Goal: Use online tool/utility: Use online tool/utility

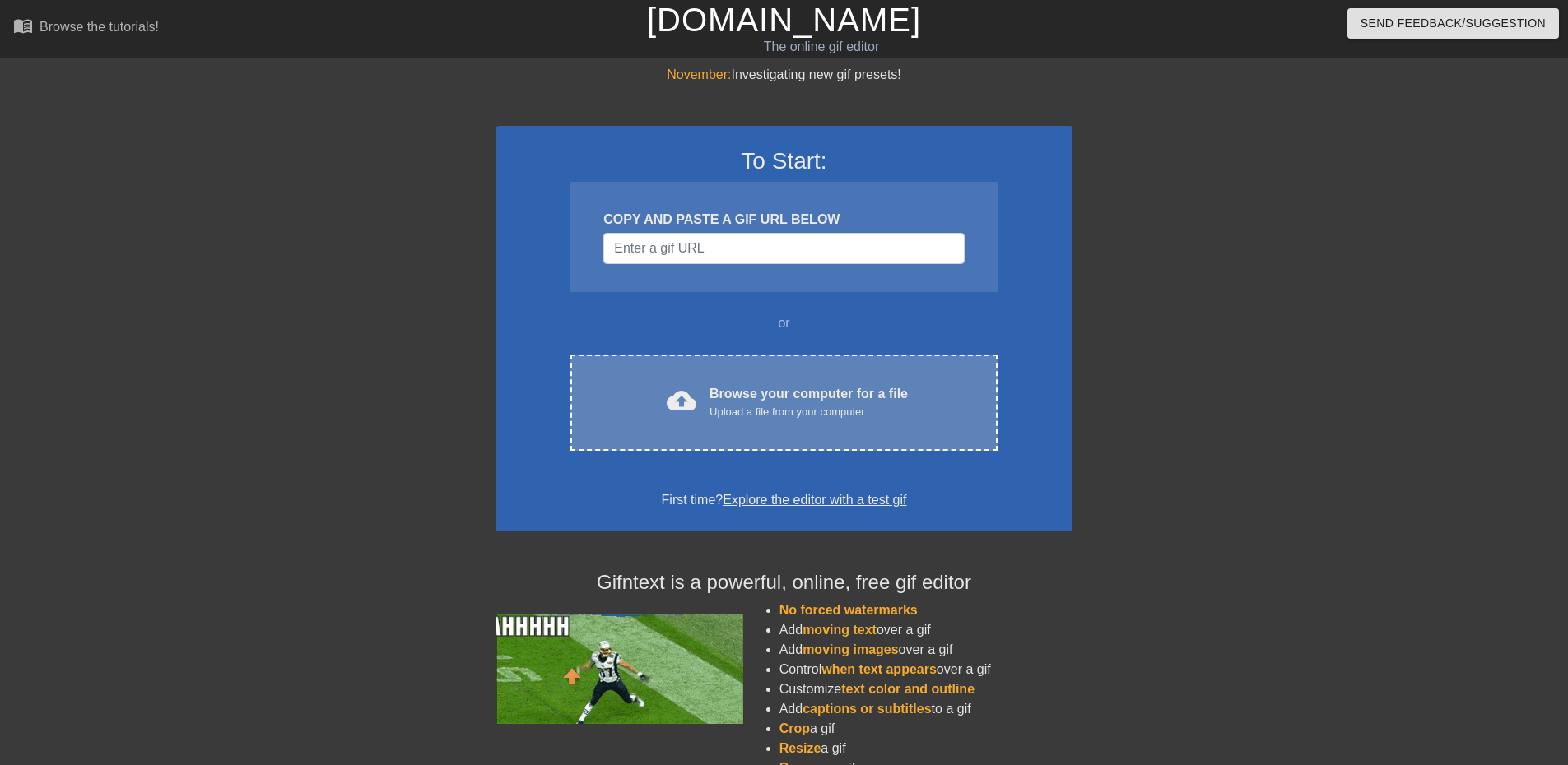
click at [749, 403] on div "Browse your computer for a file Upload a file from your computer" at bounding box center [808, 402] width 198 height 36
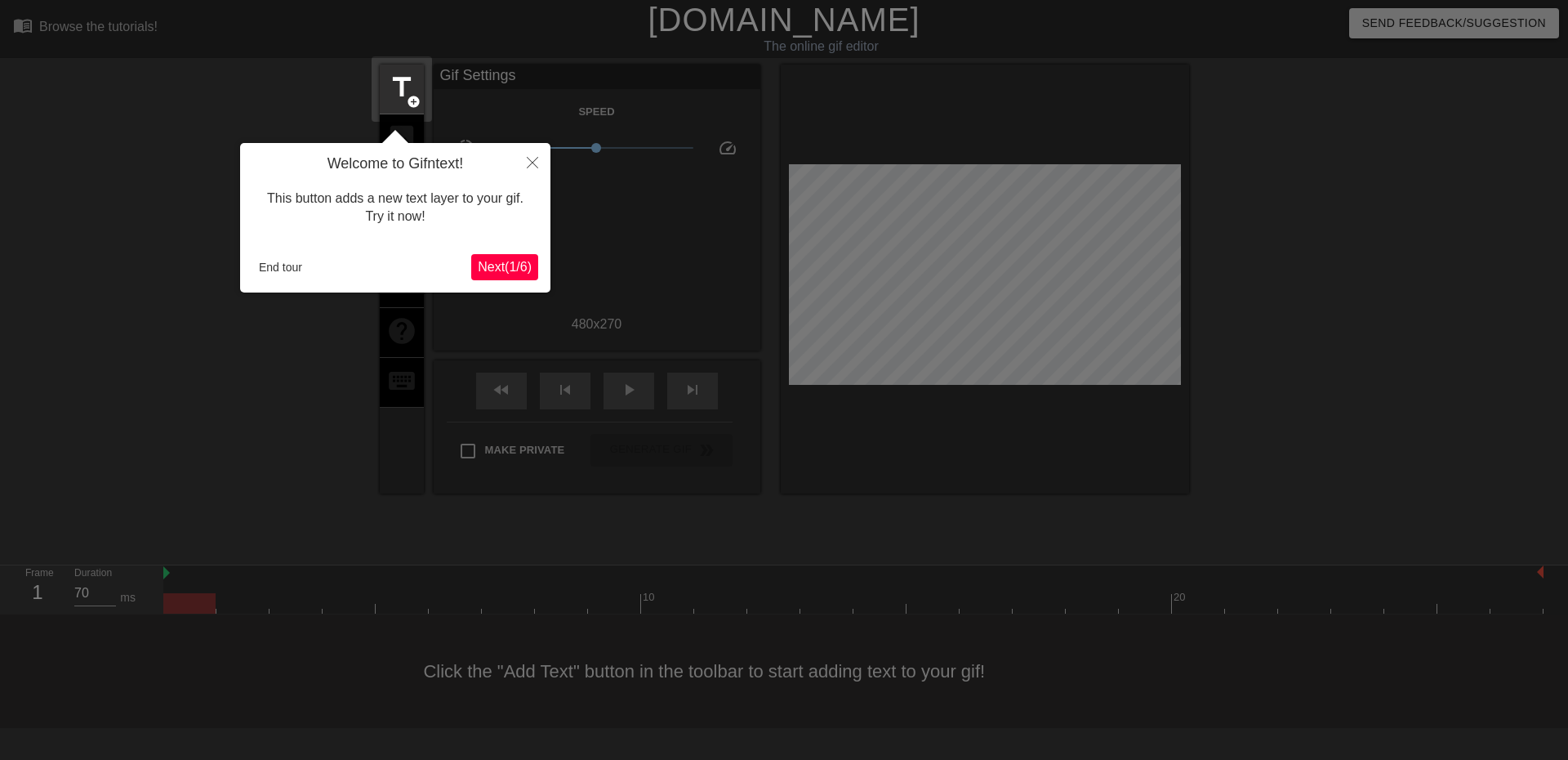
click at [514, 266] on span "Next ( 1 / 6 )" at bounding box center [504, 267] width 53 height 14
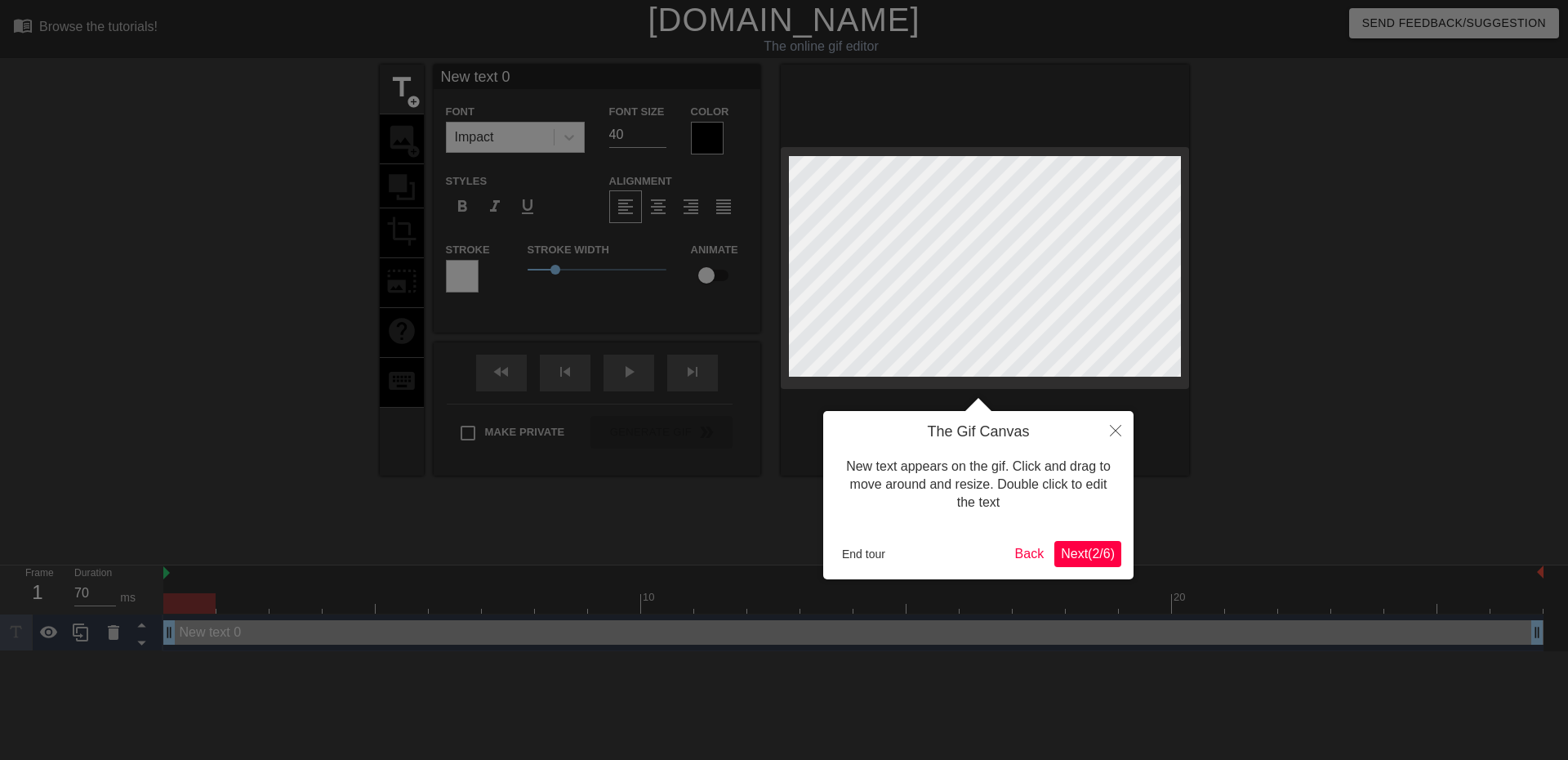
click at [1088, 548] on span "Next ( 2 / 6 )" at bounding box center [1087, 554] width 53 height 14
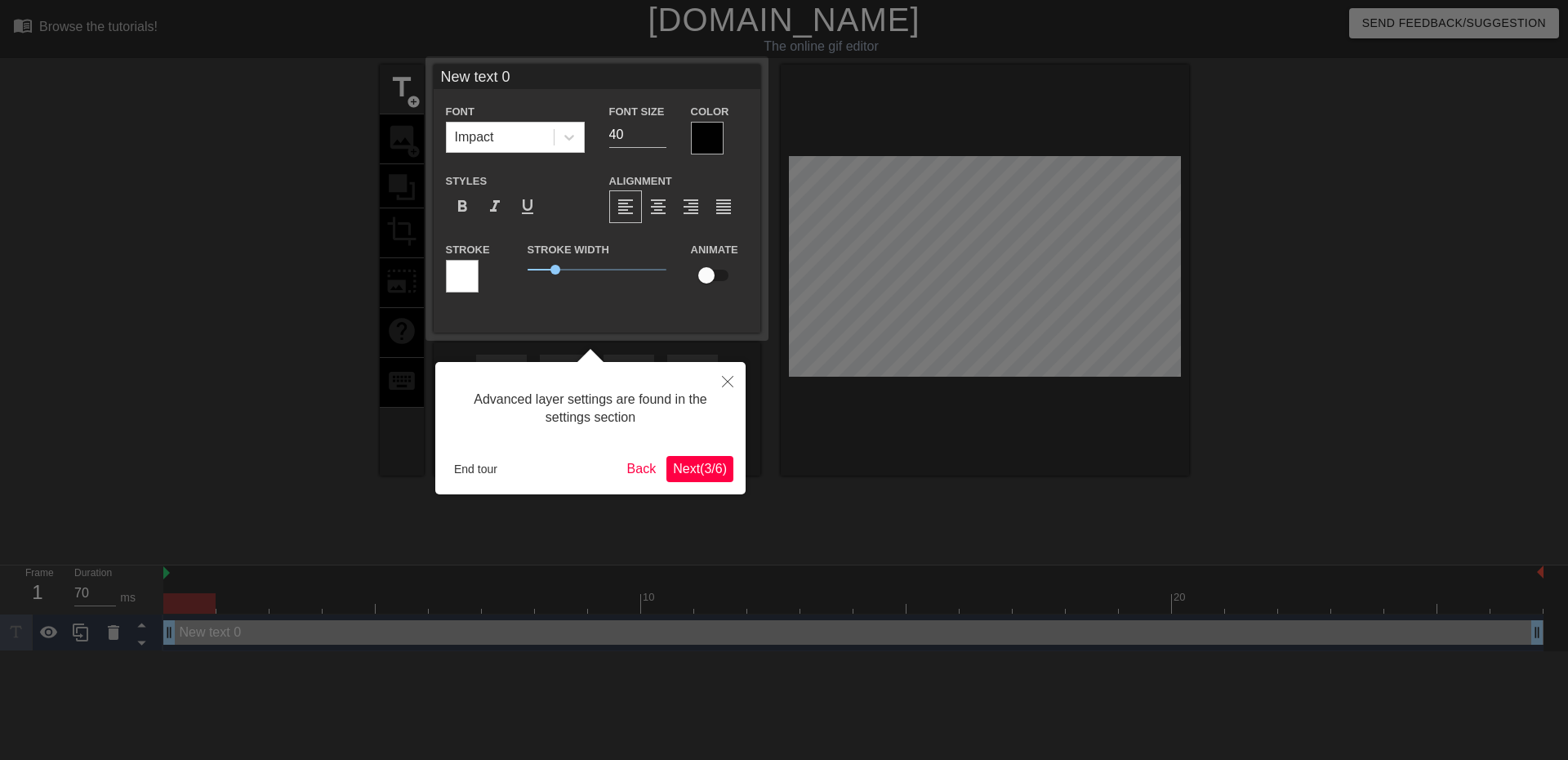
click at [677, 466] on span "Next ( 3 / 6 )" at bounding box center [699, 468] width 53 height 14
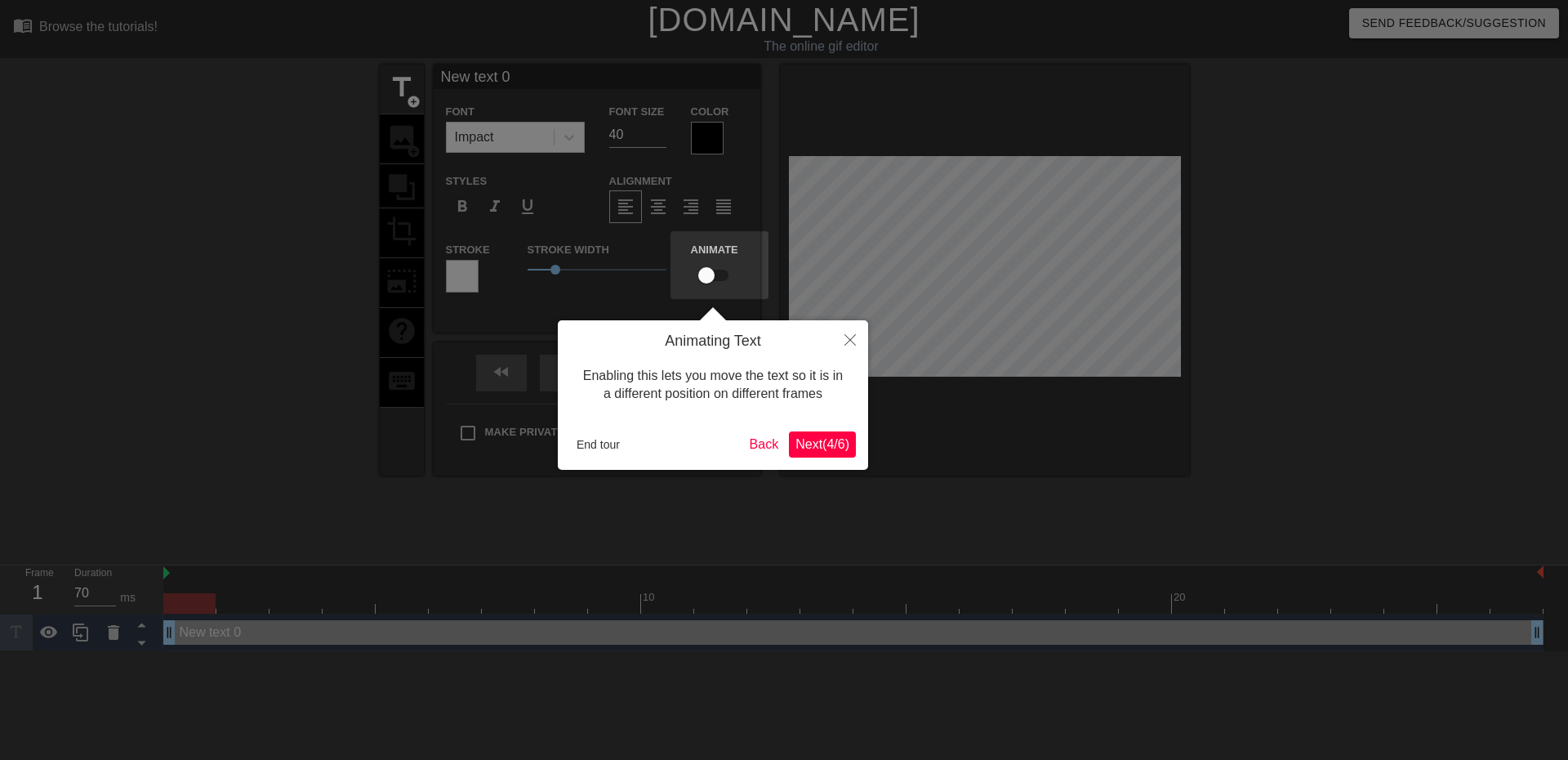
click at [828, 453] on button "Next ( 4 / 6 )" at bounding box center [822, 444] width 67 height 26
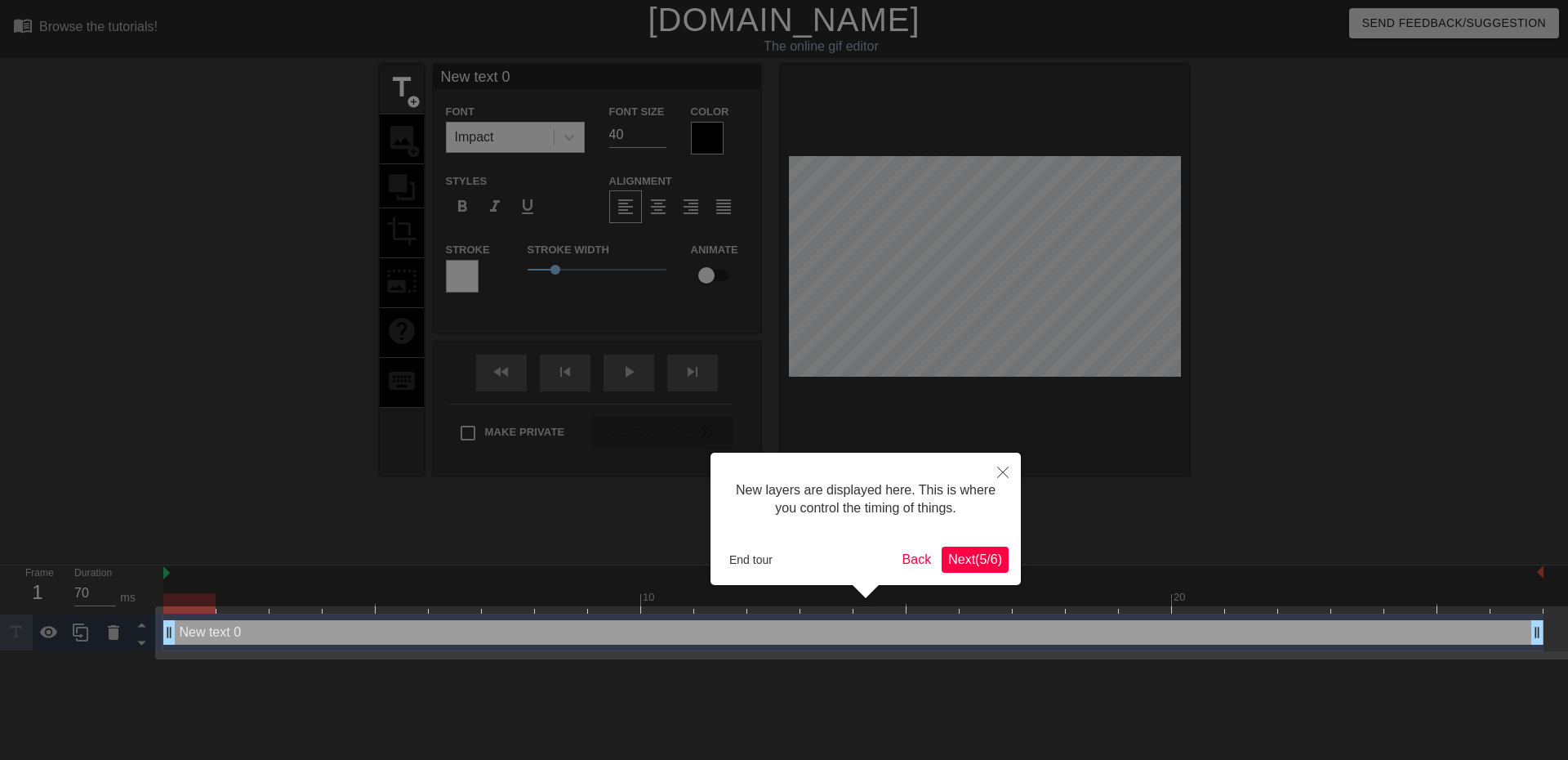
click at [986, 554] on span "Next ( 5 / 6 )" at bounding box center [975, 560] width 53 height 14
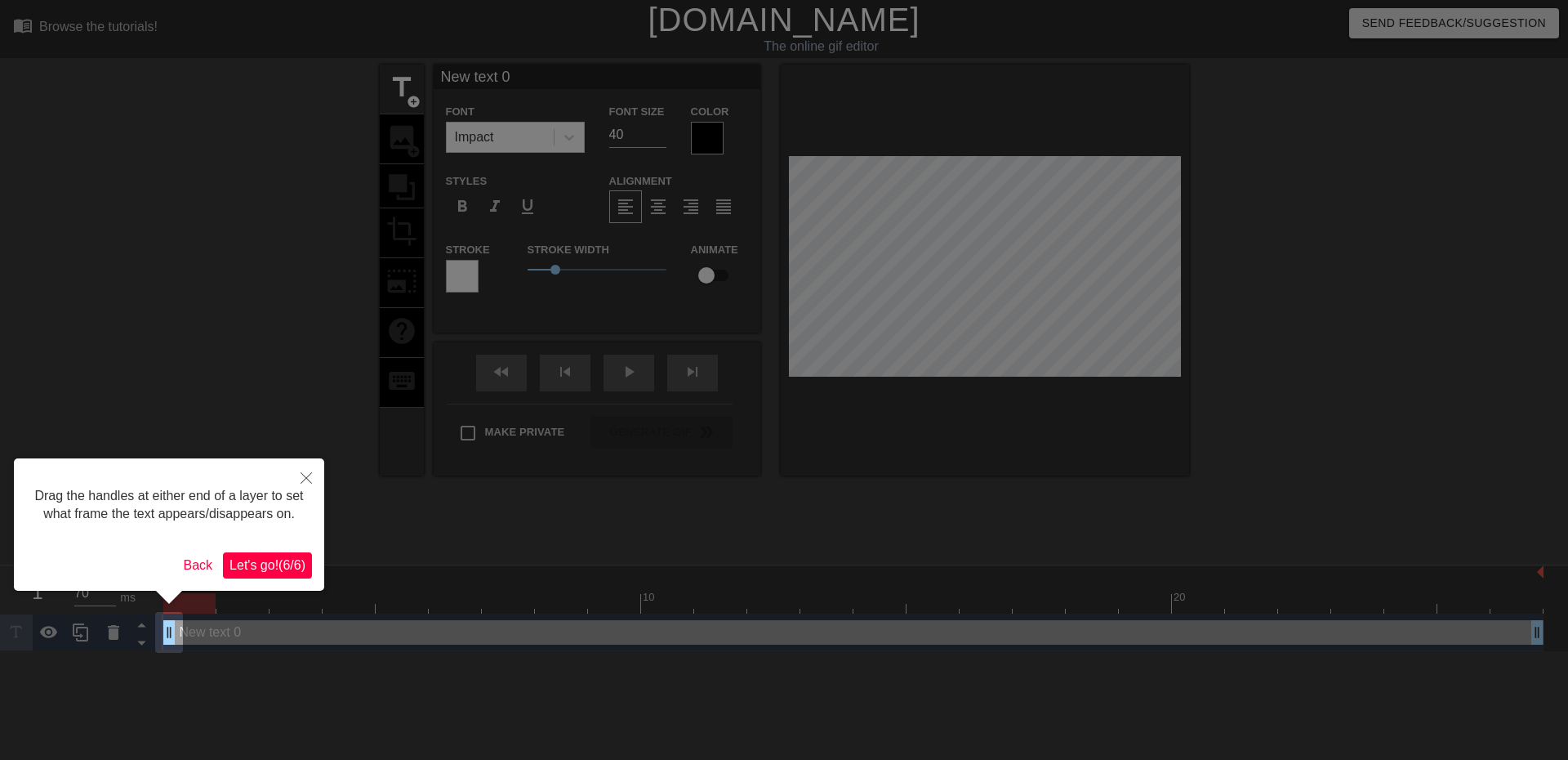
click at [246, 574] on button "Let's go! ( 6 / 6 )" at bounding box center [267, 565] width 89 height 26
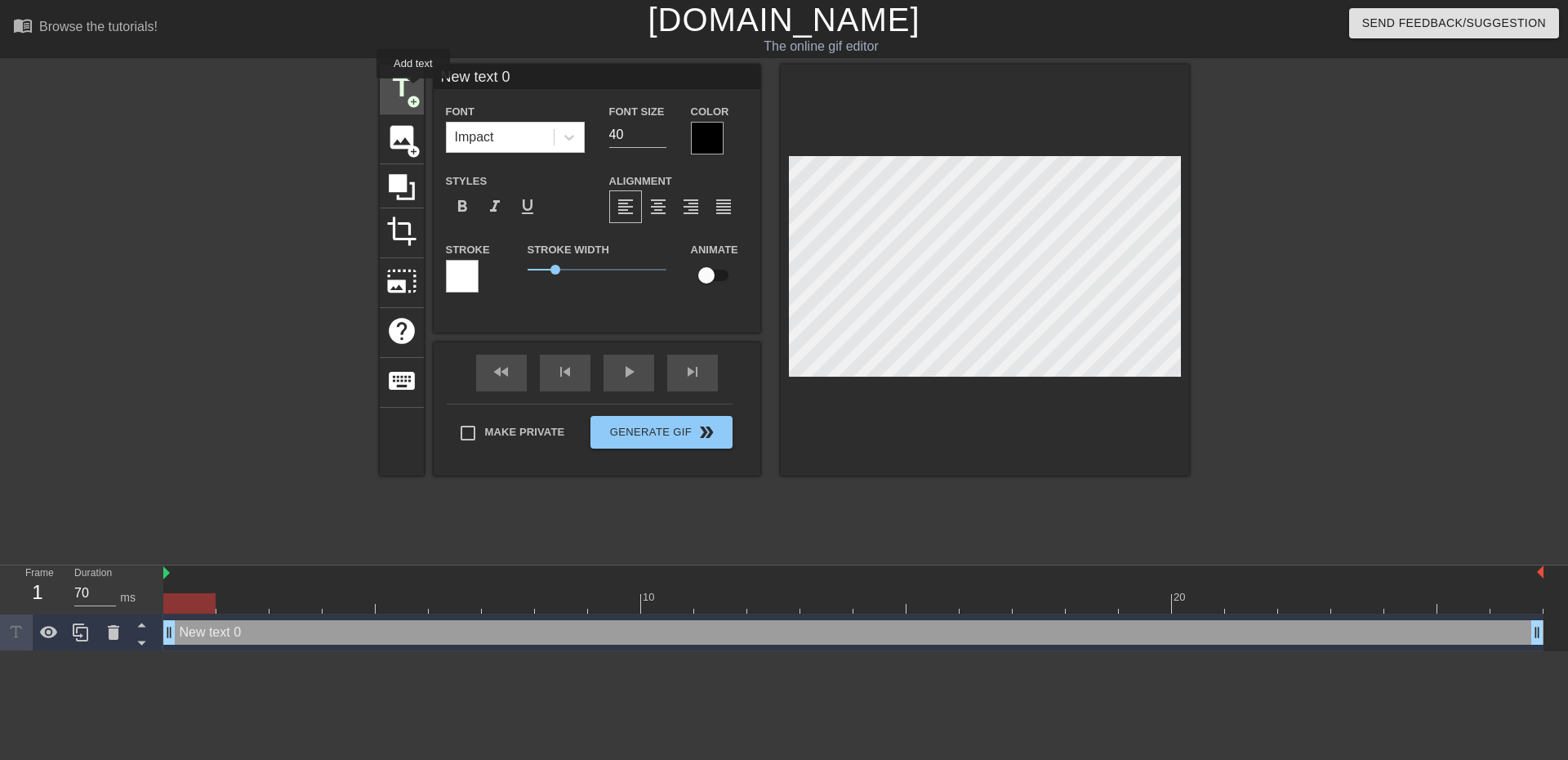
click at [413, 90] on span "title" at bounding box center [402, 88] width 31 height 31
type input "New text 1"
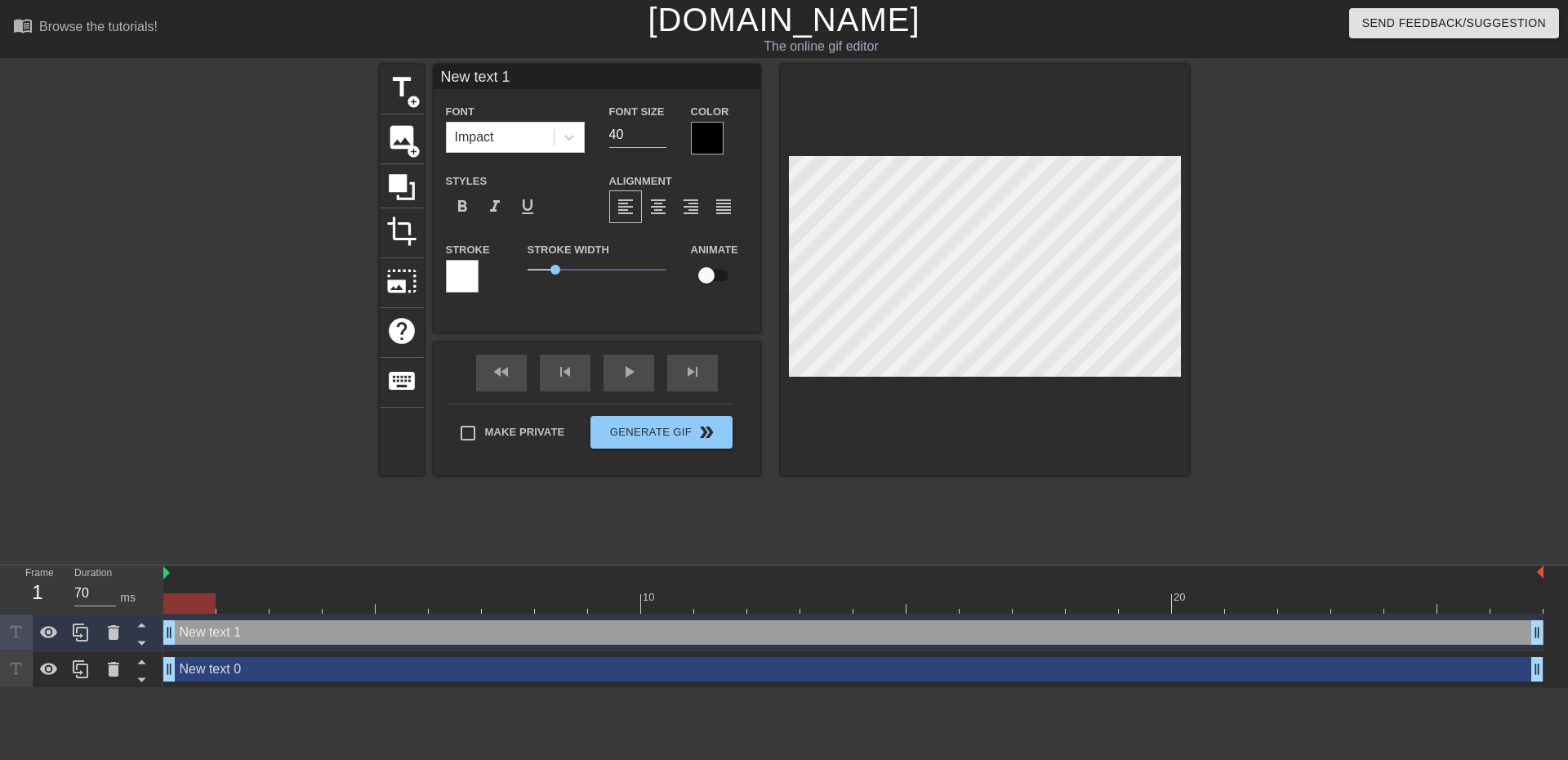
click at [186, 599] on div at bounding box center [190, 603] width 53 height 20
click at [185, 641] on div "New text 1 drag_handle drag_handle" at bounding box center [853, 632] width 1380 height 24
click at [115, 633] on icon at bounding box center [114, 632] width 12 height 15
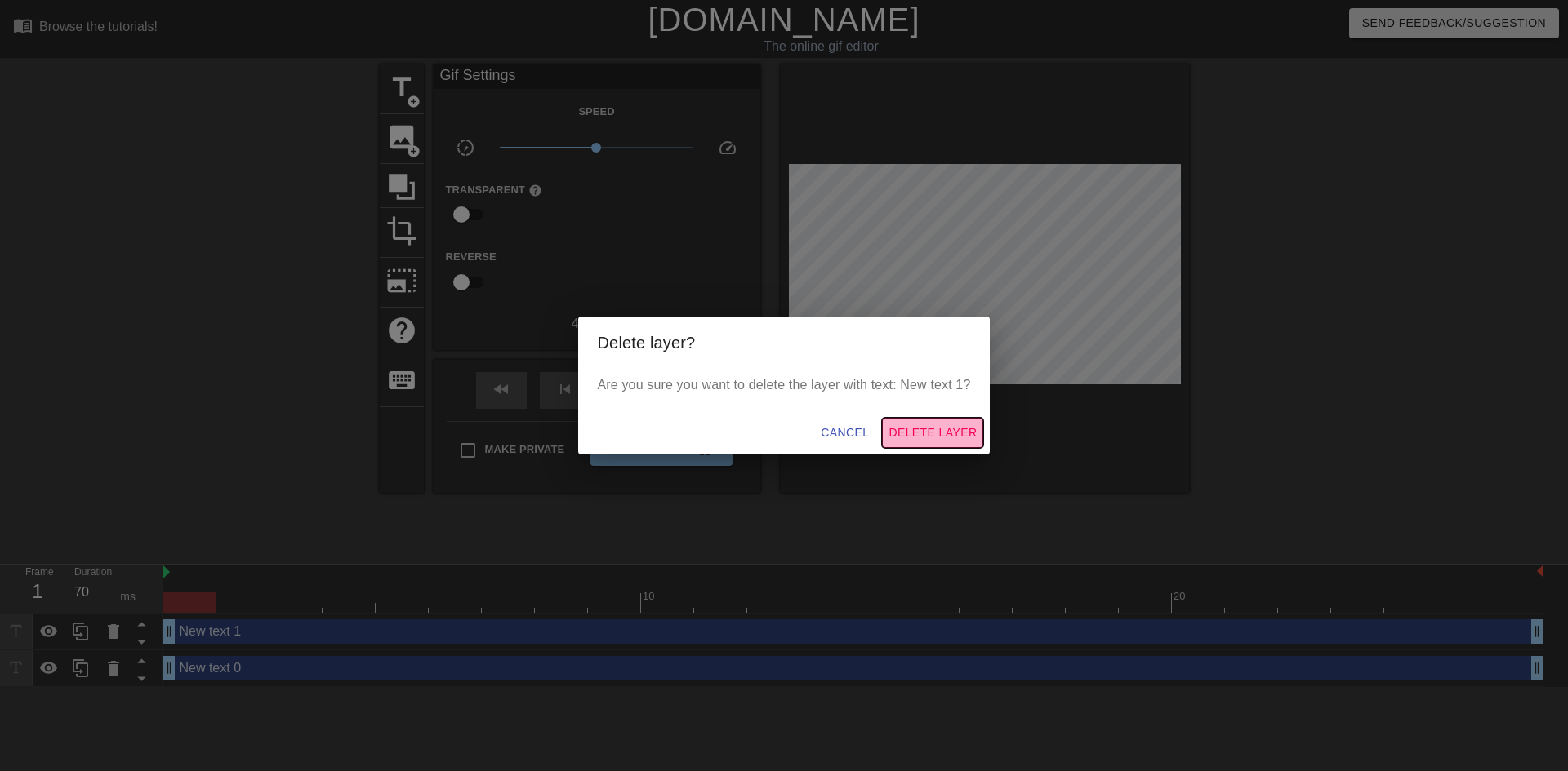
click at [958, 427] on span "Delete Layer" at bounding box center [933, 433] width 89 height 20
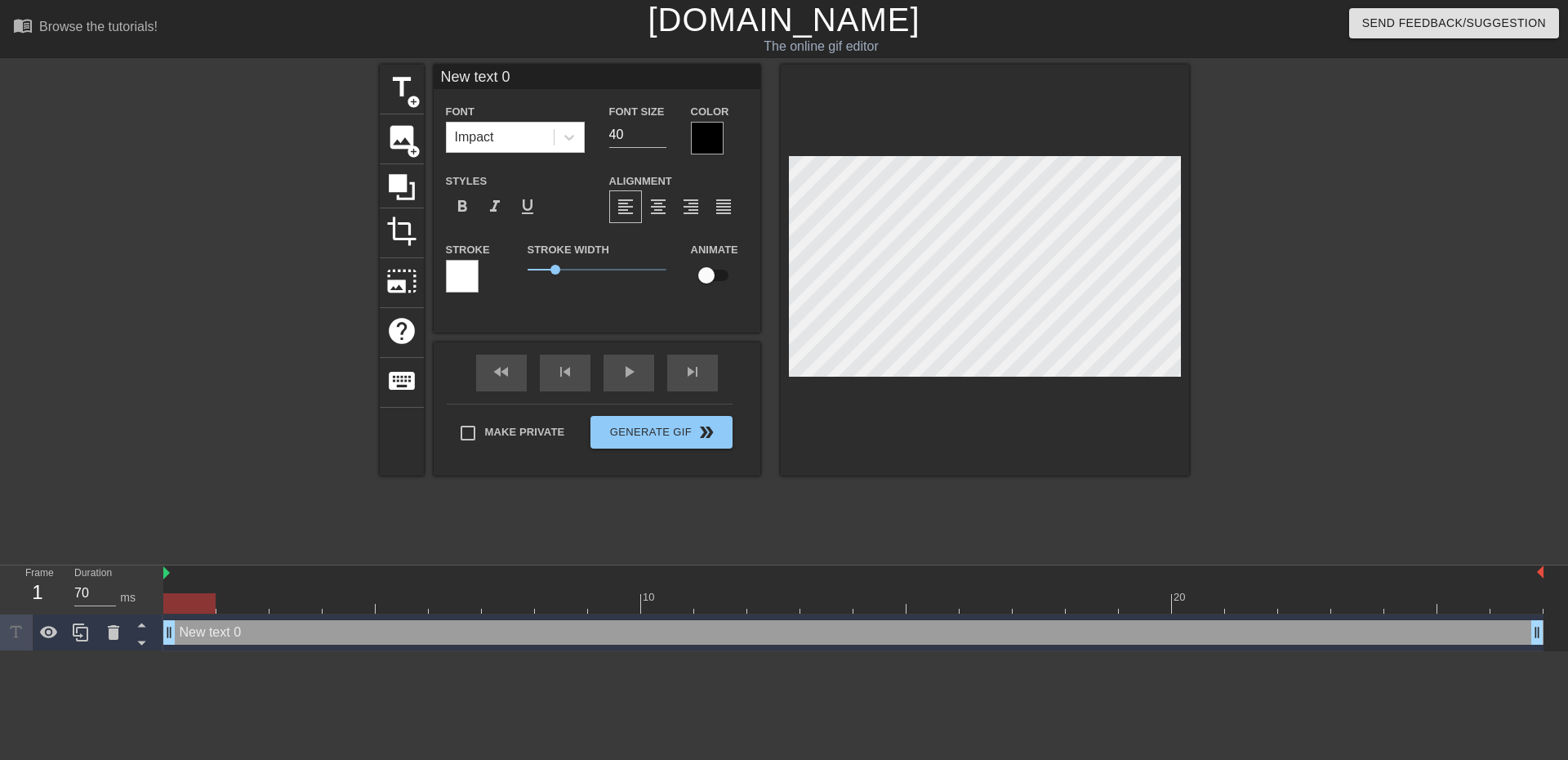
click at [251, 617] on div "New text 0 drag_handle drag_handle" at bounding box center [853, 633] width 1380 height 37
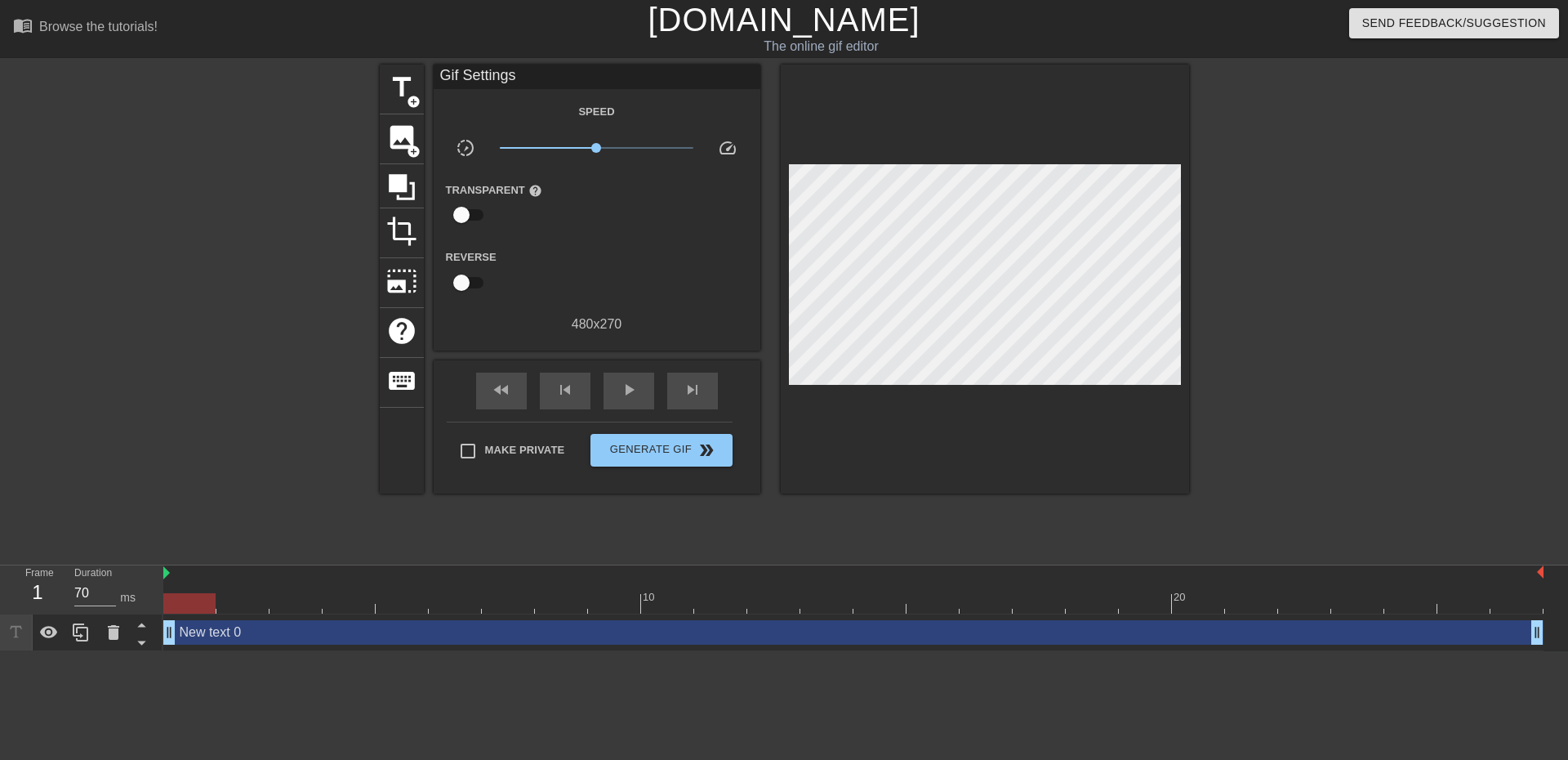
drag, startPoint x: 247, startPoint y: 639, endPoint x: 238, endPoint y: 636, distance: 9.5
click at [238, 636] on div "New text 0 drag_handle drag_handle" at bounding box center [853, 632] width 1380 height 24
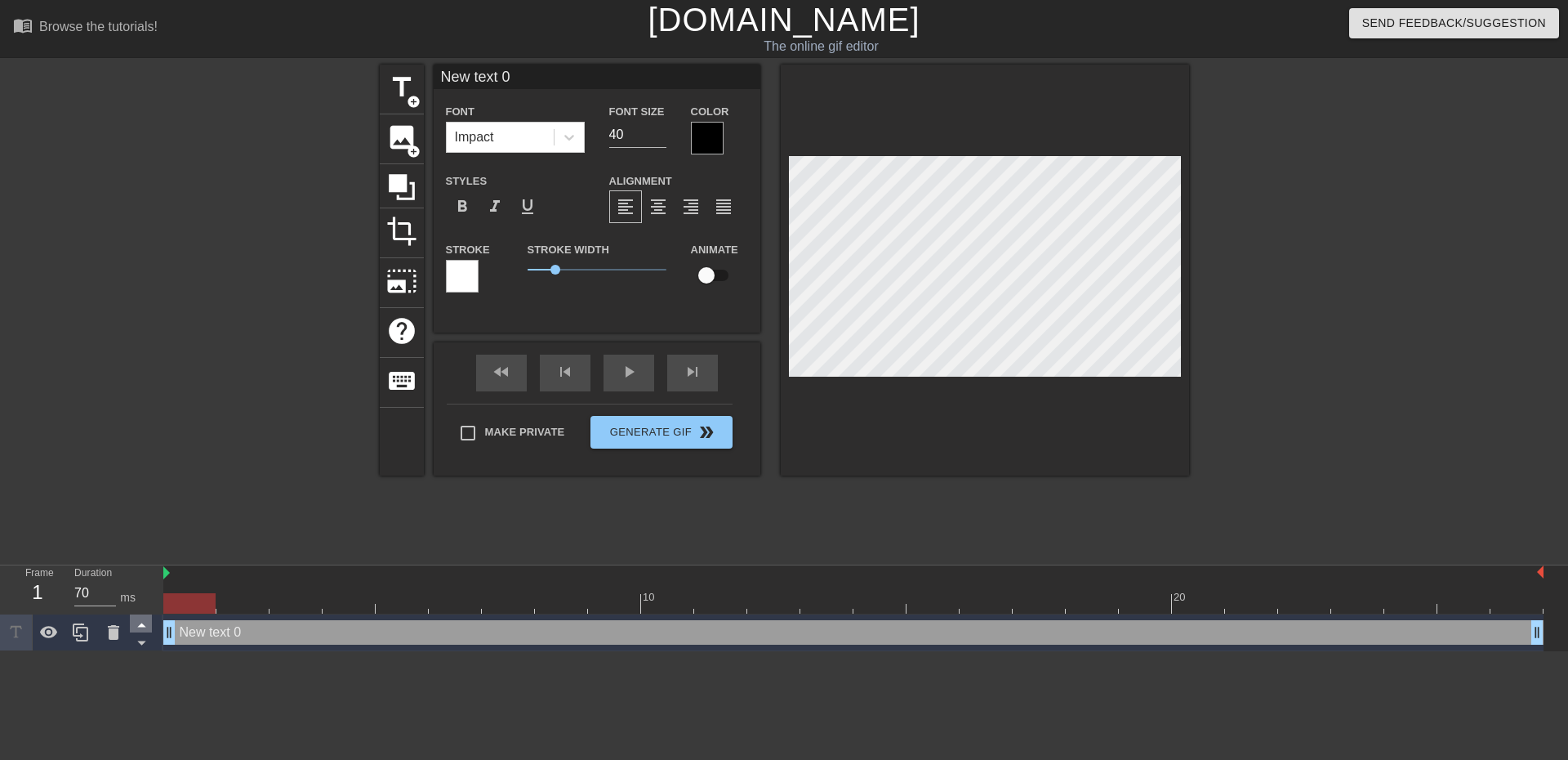
click at [141, 626] on icon at bounding box center [141, 626] width 8 height 4
drag, startPoint x: 524, startPoint y: 78, endPoint x: 394, endPoint y: 78, distance: 130.0
click at [394, 78] on div "title add_circle image add_circle crop photo_size_select_large help keyboard Ne…" at bounding box center [784, 270] width 809 height 411
type input "BURG"
click at [1296, 425] on div at bounding box center [1332, 309] width 245 height 490
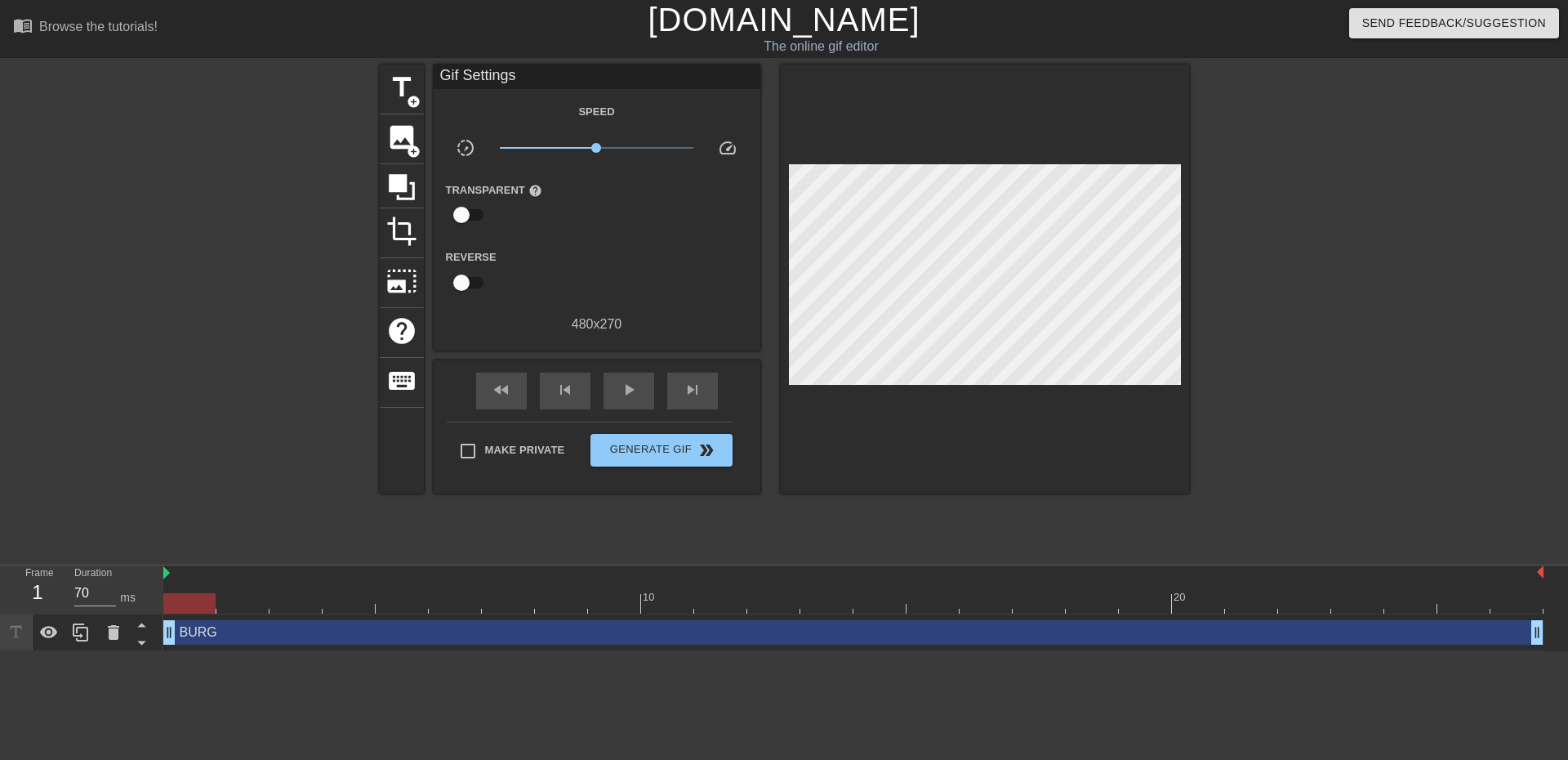
drag, startPoint x: 215, startPoint y: 608, endPoint x: 156, endPoint y: 589, distance: 62.0
click at [135, 596] on div "Frame 1 Duration 70 ms 10 20 BURG drag_handle drag_handle" at bounding box center [784, 608] width 1568 height 86
drag, startPoint x: 215, startPoint y: 595, endPoint x: 191, endPoint y: 593, distance: 24.1
click at [191, 594] on div at bounding box center [190, 603] width 53 height 20
drag, startPoint x: 668, startPoint y: 597, endPoint x: 21, endPoint y: 496, distance: 654.8
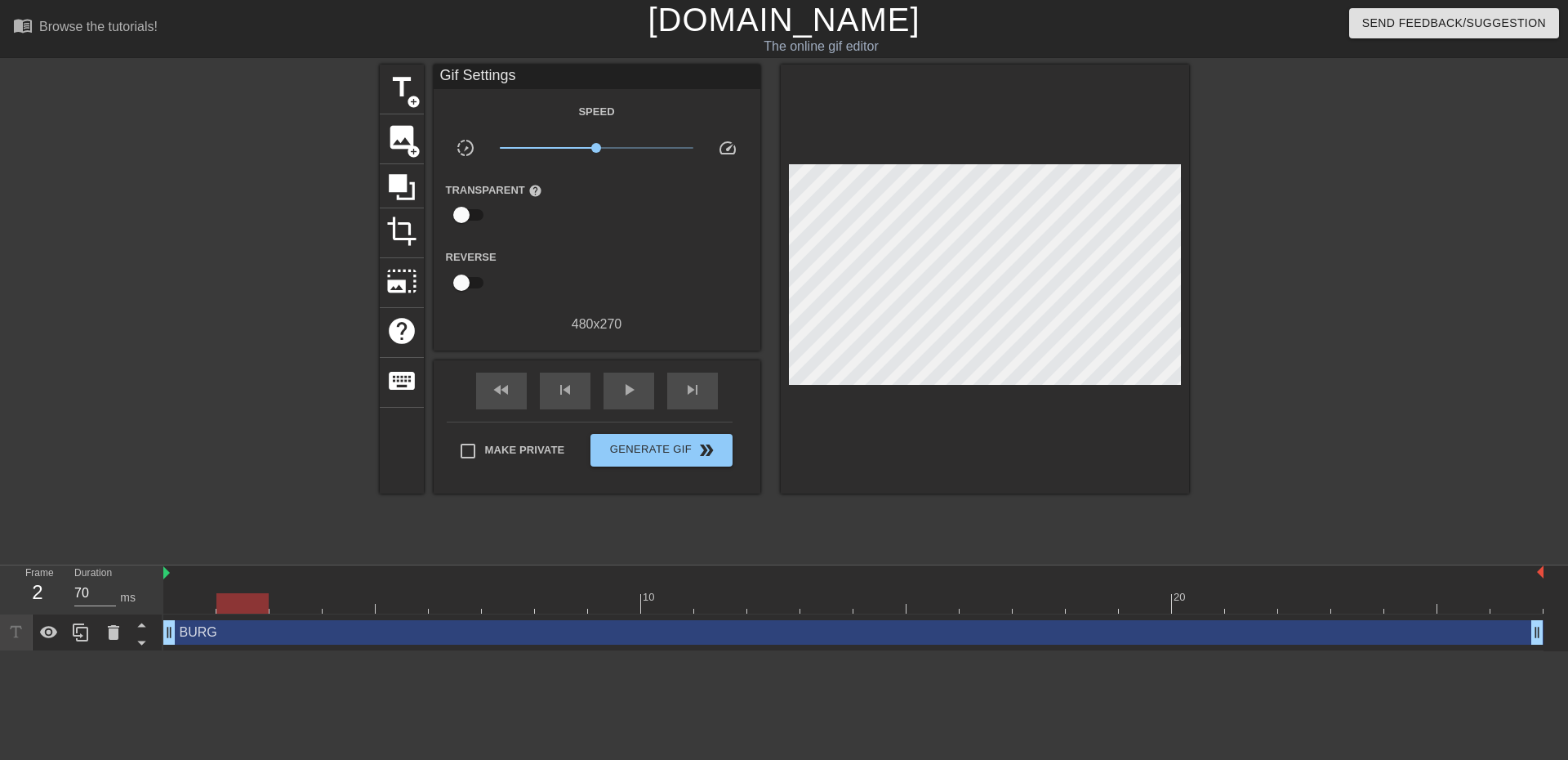
click at [21, 496] on div "menu_book Browse the tutorials! [DOMAIN_NAME] The online gif editor Send Feedba…" at bounding box center [784, 325] width 1568 height 651
click at [646, 386] on div "play_arrow" at bounding box center [628, 391] width 51 height 37
type input "60"
click at [664, 443] on span "Generate Gif double_arrow" at bounding box center [661, 451] width 128 height 19
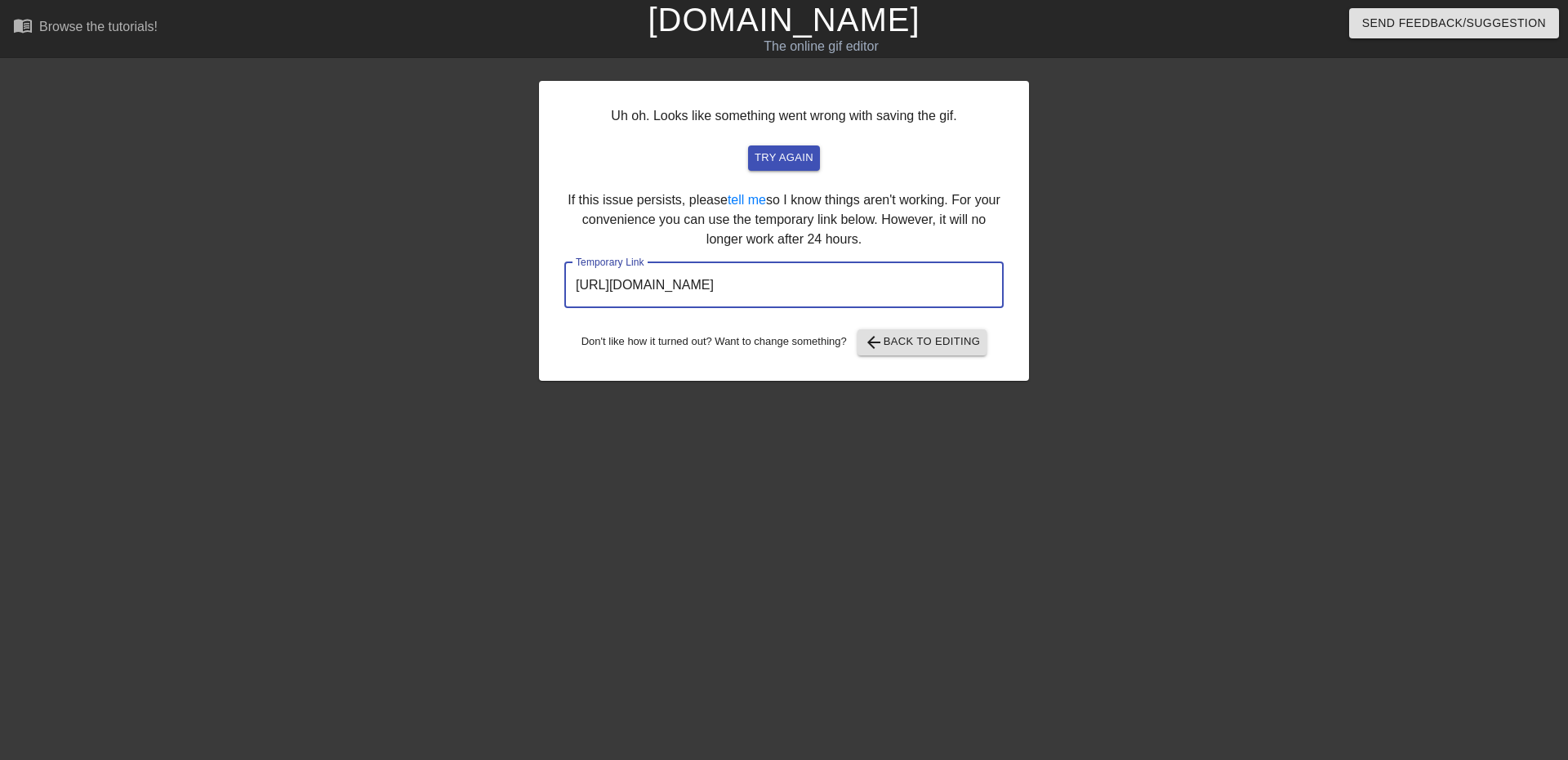
drag, startPoint x: 940, startPoint y: 287, endPoint x: 524, endPoint y: 270, distance: 416.3
click at [524, 270] on div "Uh oh. Looks like something went wrong with saving the gif. try again If this i…" at bounding box center [784, 309] width 1568 height 490
